Goal: Navigation & Orientation: Find specific page/section

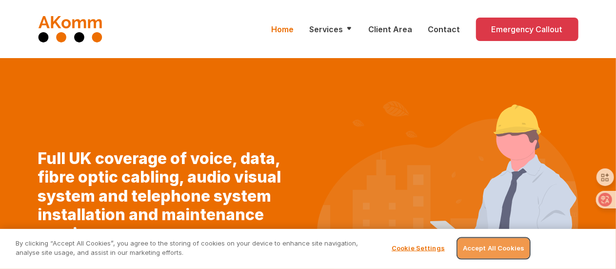
click at [504, 242] on button "Accept All Cookies" at bounding box center [493, 248] width 72 height 20
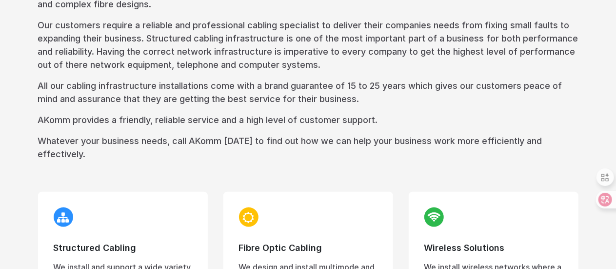
scroll to position [585, 0]
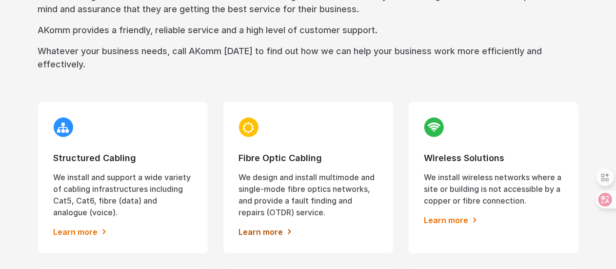
click at [280, 233] on link "Learn more" at bounding box center [308, 232] width 138 height 12
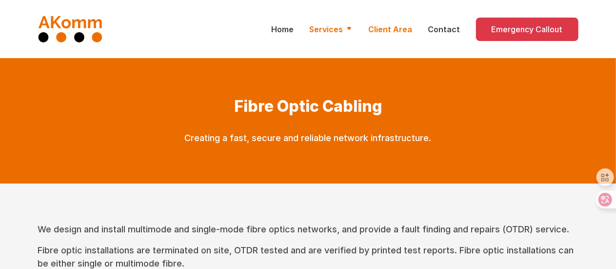
click at [397, 32] on link "Client Area" at bounding box center [391, 29] width 44 height 12
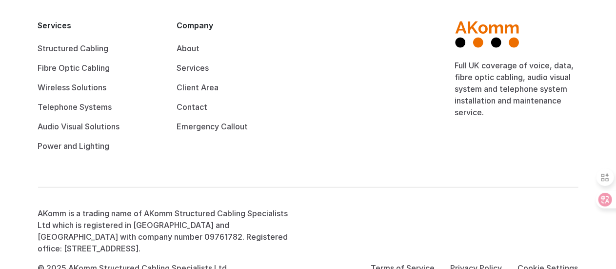
scroll to position [442, 0]
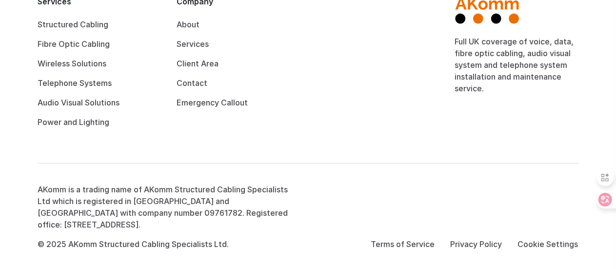
drag, startPoint x: 162, startPoint y: 225, endPoint x: 34, endPoint y: 191, distance: 132.2
click at [34, 191] on div "AKomm is a trading name of AKomm Structured Cabling Specialists Ltd which is re…" at bounding box center [169, 216] width 278 height 66
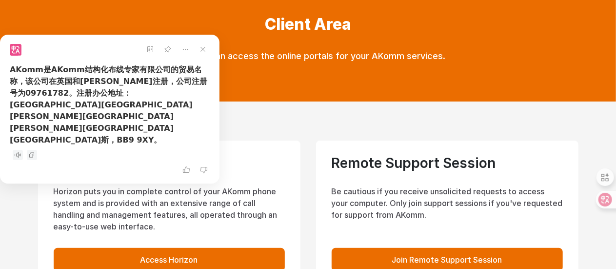
scroll to position [0, 0]
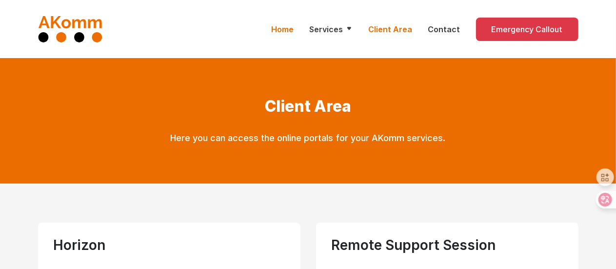
click at [286, 33] on link "Home" at bounding box center [283, 29] width 22 height 12
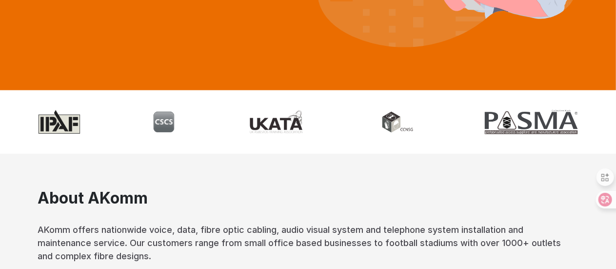
scroll to position [439, 0]
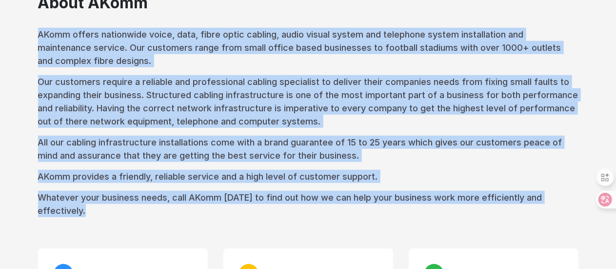
copy div "AKomm offers nationwide voice, data, fibre optic cabling, audio visual system a…"
drag, startPoint x: 38, startPoint y: 36, endPoint x: 106, endPoint y: 219, distance: 195.3
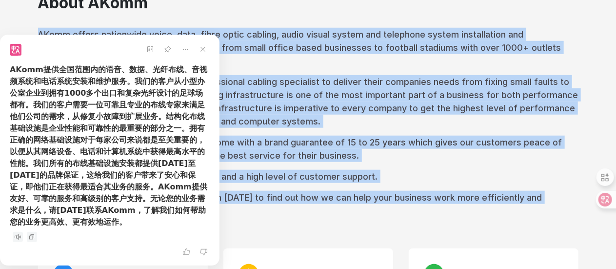
click at [463, 167] on div "About AKomm AKomm offers nationwide voice, data, fibre optic cabling, audio vis…" at bounding box center [308, 105] width 540 height 223
